Goal: Navigation & Orientation: Find specific page/section

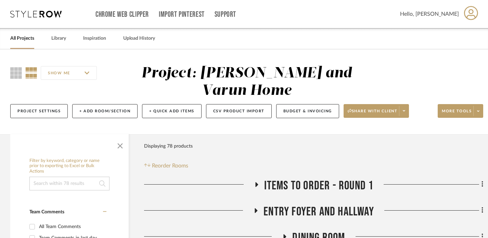
click at [24, 37] on link "All Projects" at bounding box center [22, 38] width 24 height 9
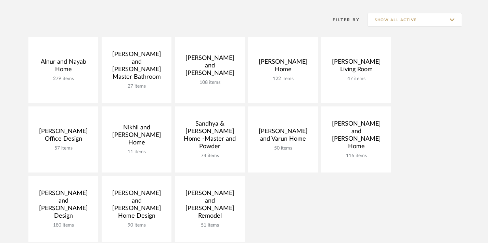
scroll to position [149, 0]
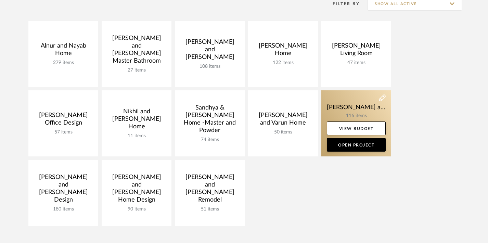
click at [367, 108] on link at bounding box center [356, 123] width 70 height 66
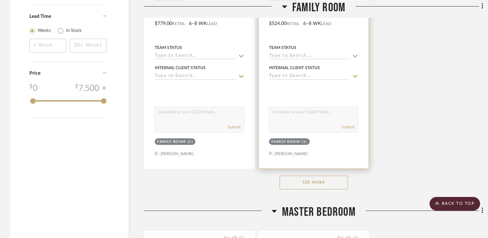
scroll to position [945, 0]
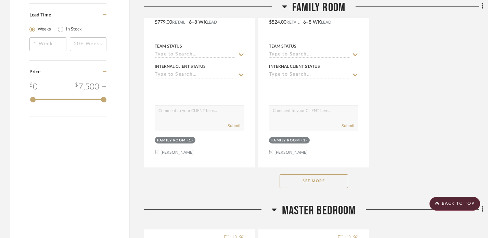
click at [312, 182] on button "See More" at bounding box center [313, 181] width 68 height 14
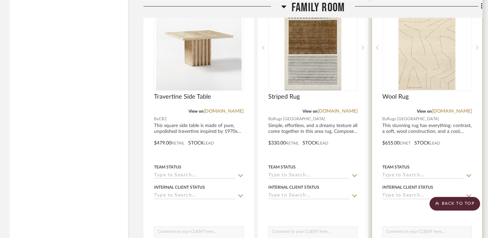
scroll to position [1390, 1]
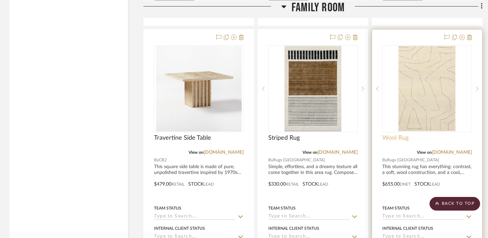
click at [391, 137] on span "Wool Rug" at bounding box center [395, 138] width 26 height 8
click at [462, 153] on link "[DOMAIN_NAME]" at bounding box center [452, 152] width 40 height 5
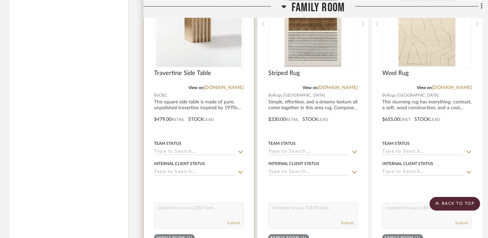
scroll to position [1679, 1]
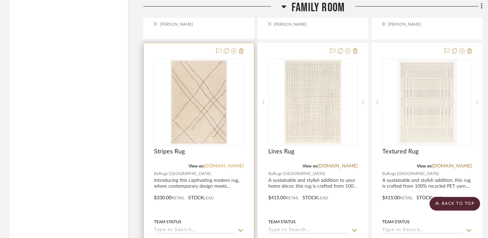
click at [228, 166] on link "[DOMAIN_NAME]" at bounding box center [223, 165] width 40 height 5
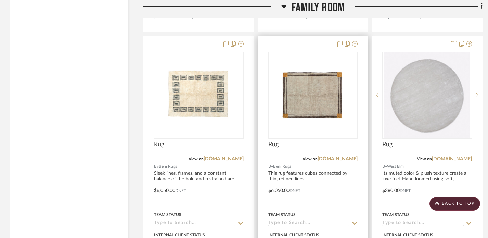
scroll to position [1999, 1]
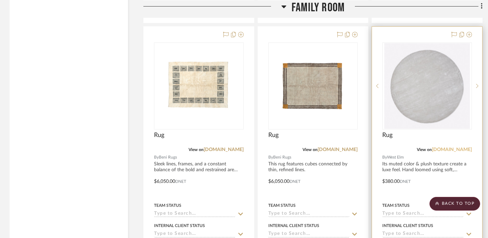
click at [459, 150] on link "[DOMAIN_NAME]" at bounding box center [452, 149] width 40 height 5
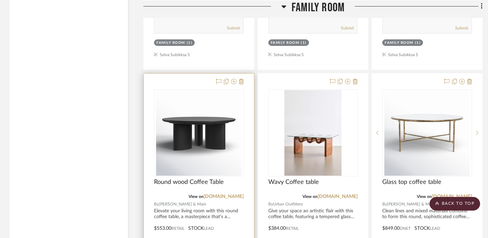
scroll to position [2257, 1]
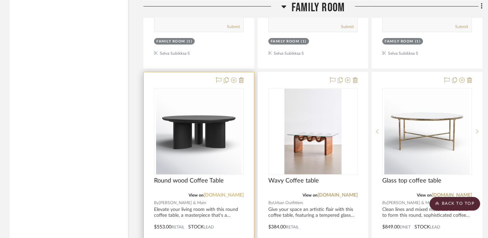
click at [227, 193] on link "[DOMAIN_NAME]" at bounding box center [223, 195] width 40 height 5
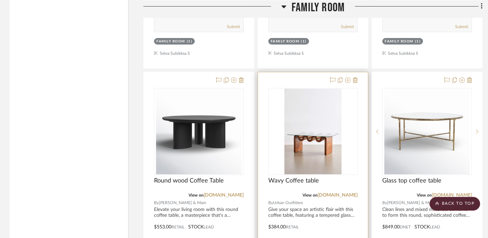
scroll to position [2269, 1]
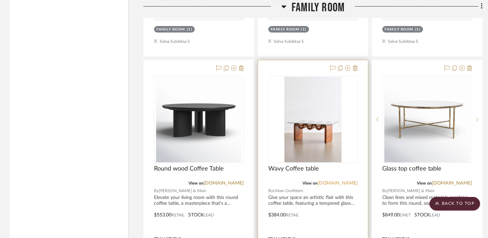
click at [334, 182] on link "[DOMAIN_NAME]" at bounding box center [337, 183] width 40 height 5
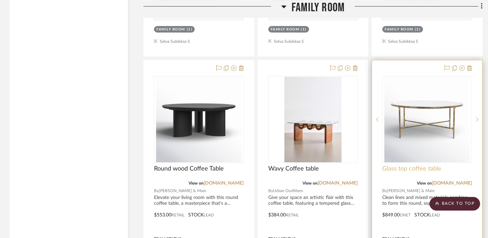
click at [409, 170] on span "Glass top coffee table" at bounding box center [411, 169] width 59 height 8
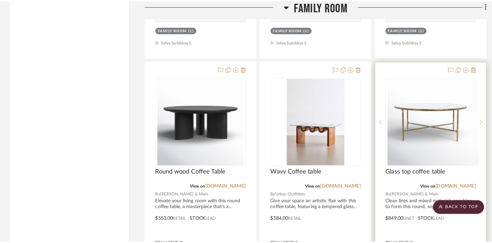
scroll to position [0, 0]
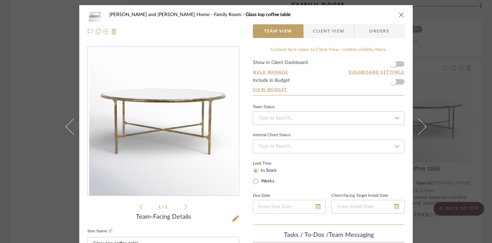
click at [451, 23] on div "[PERSON_NAME] and [PERSON_NAME] Home Family Room Glass top coffee table Team Vi…" at bounding box center [246, 121] width 492 height 243
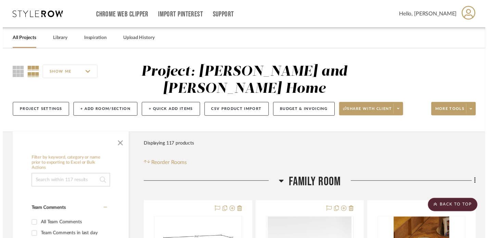
scroll to position [2269, 1]
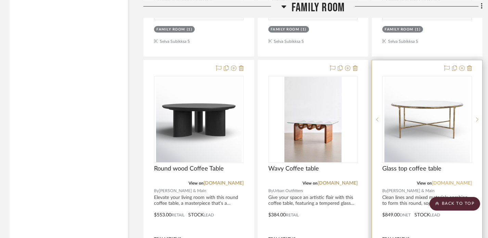
click at [463, 182] on link "[DOMAIN_NAME]" at bounding box center [452, 183] width 40 height 5
click at [453, 182] on link "[DOMAIN_NAME]" at bounding box center [452, 183] width 40 height 5
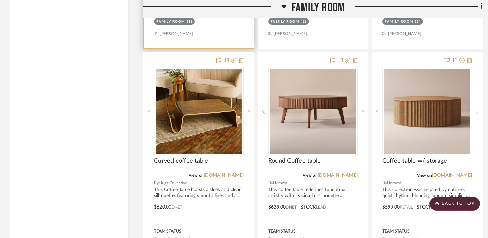
scroll to position [2658, 1]
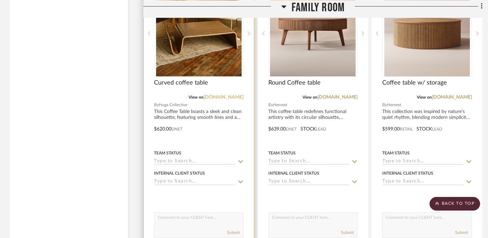
click at [226, 97] on link "[DOMAIN_NAME]" at bounding box center [223, 97] width 40 height 5
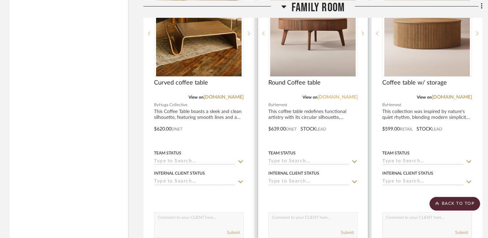
click at [341, 96] on link "[DOMAIN_NAME]" at bounding box center [337, 97] width 40 height 5
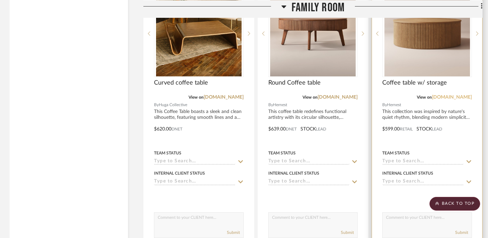
click at [463, 97] on link "[DOMAIN_NAME]" at bounding box center [452, 97] width 40 height 5
click at [460, 97] on link "[DOMAIN_NAME]" at bounding box center [452, 97] width 40 height 5
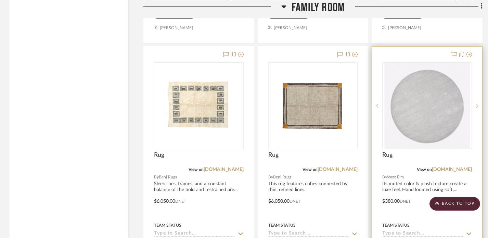
scroll to position [2031, 1]
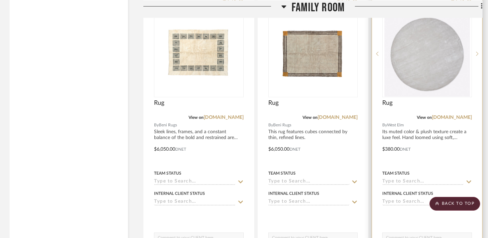
click at [398, 141] on div at bounding box center [427, 144] width 110 height 299
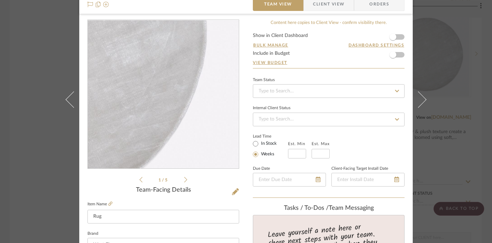
scroll to position [0, 0]
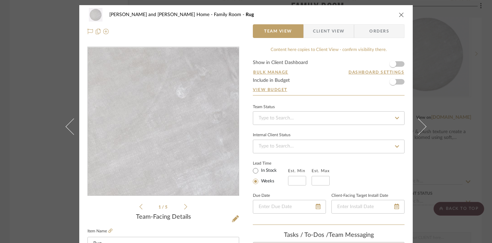
click at [188, 110] on img "0" at bounding box center [163, 121] width 148 height 148
